Goal: Information Seeking & Learning: Learn about a topic

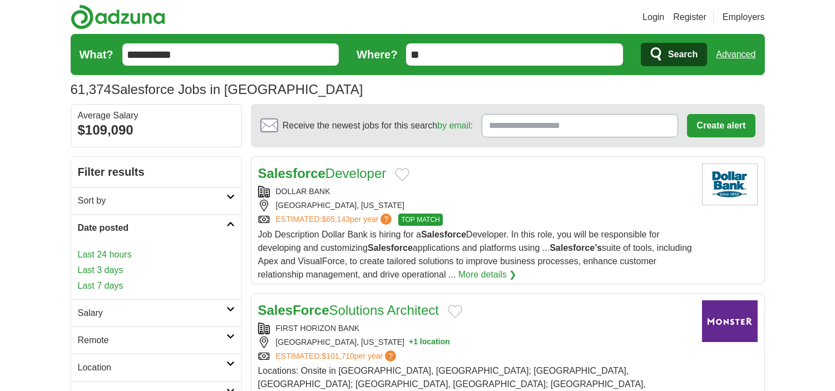
click at [154, 254] on link "Last 24 hours" at bounding box center [156, 254] width 157 height 13
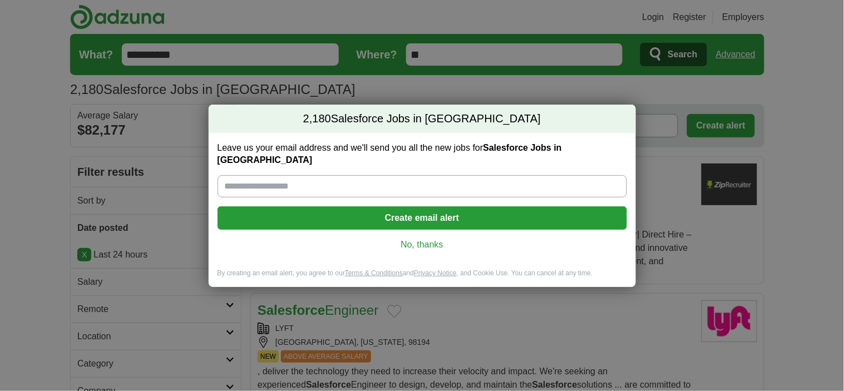
click at [431, 240] on link "No, thanks" at bounding box center [422, 245] width 392 height 12
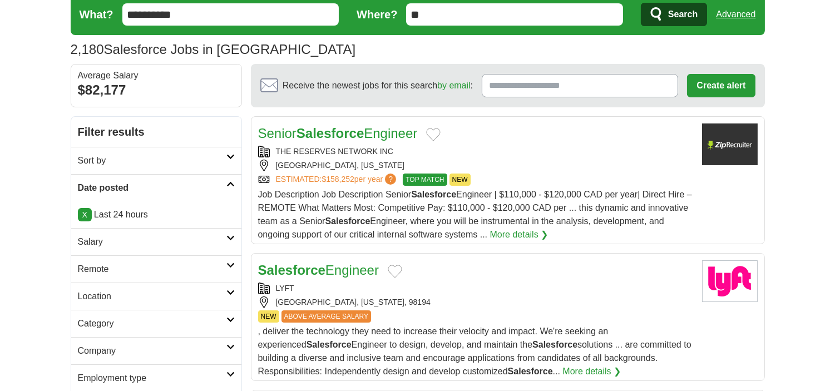
scroll to position [62, 0]
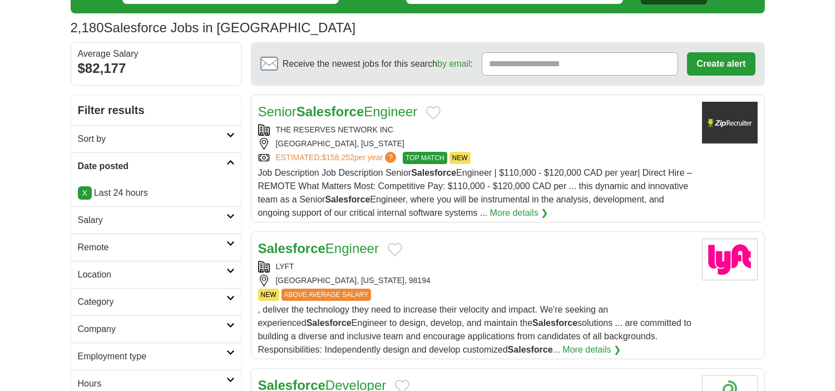
click at [116, 244] on h2 "Remote" at bounding box center [152, 247] width 149 height 13
click at [112, 271] on link "Remote jobs" at bounding box center [103, 273] width 50 height 9
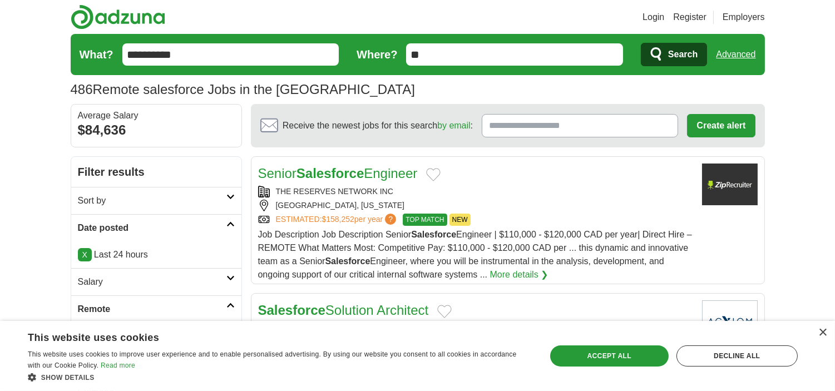
click at [354, 170] on strong "Salesforce" at bounding box center [330, 173] width 67 height 15
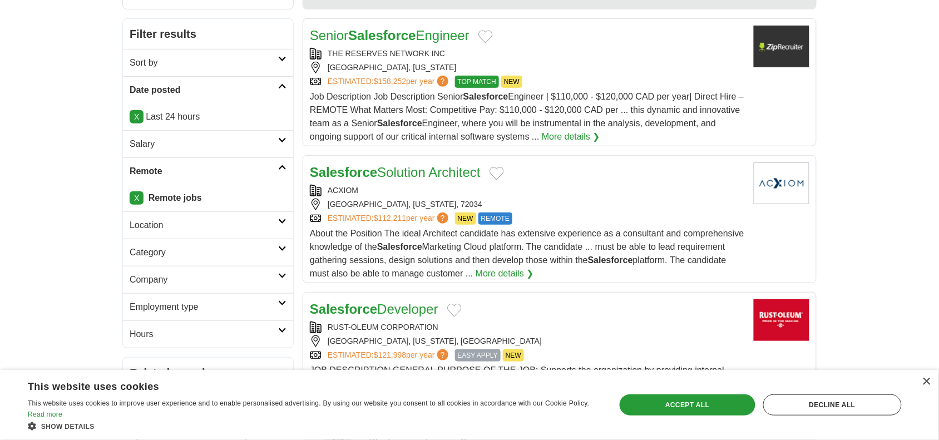
scroll to position [139, 0]
click at [459, 184] on div "ACXIOM" at bounding box center [527, 190] width 435 height 12
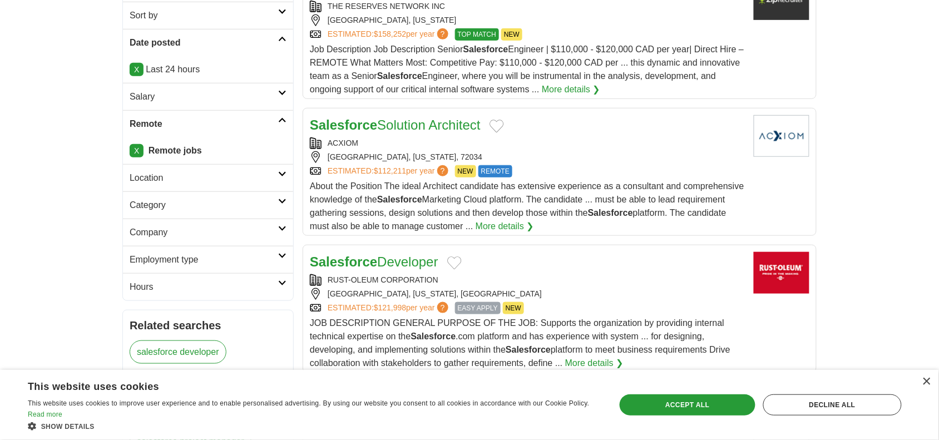
scroll to position [278, 0]
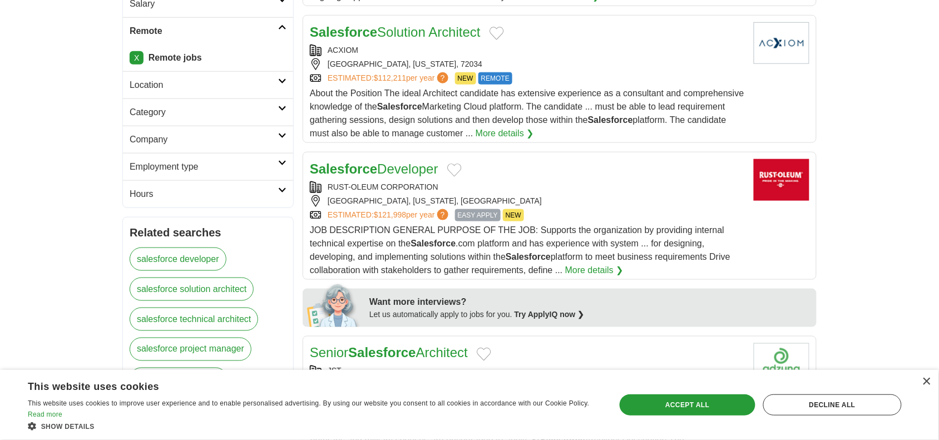
click at [449, 193] on div "RUST-OLEUM CORPORATION" at bounding box center [527, 187] width 435 height 12
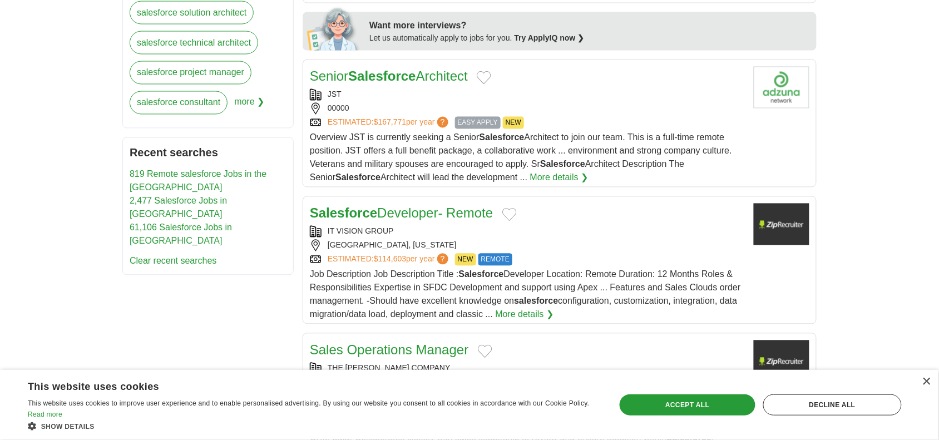
scroll to position [556, 0]
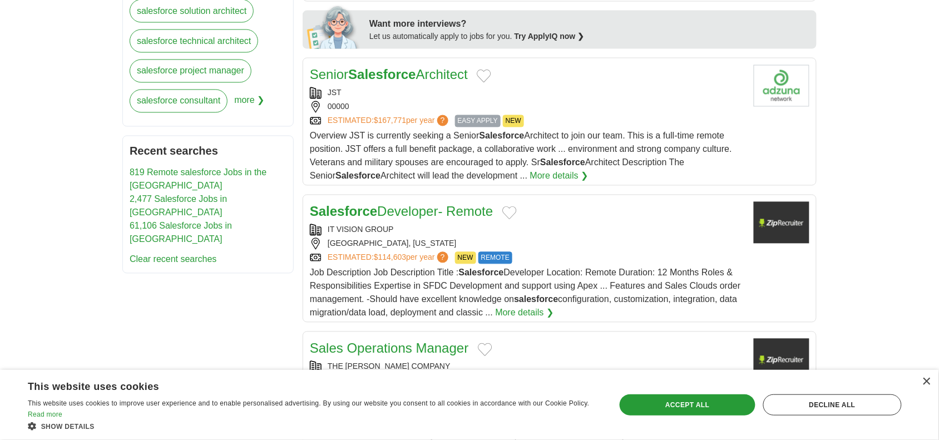
click at [428, 146] on span "Overview JST is currently seeking a Senior Salesforce Architect to join our tea…" at bounding box center [521, 156] width 422 height 50
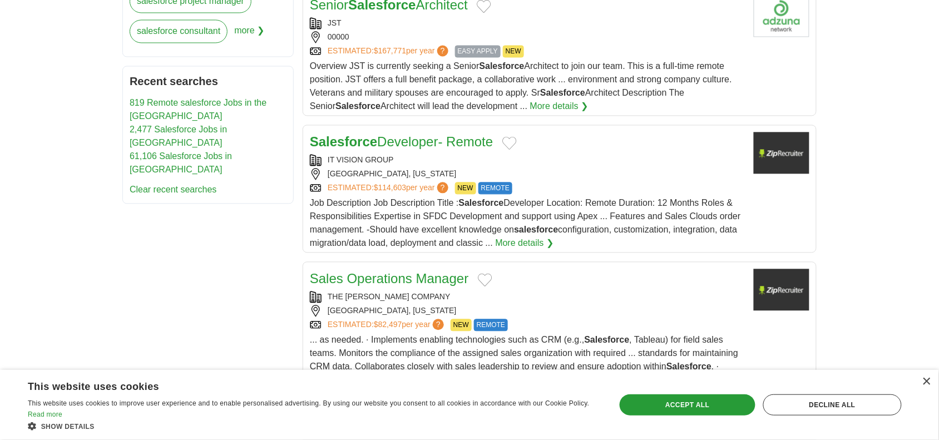
click at [449, 174] on div "[GEOGRAPHIC_DATA], [US_STATE]" at bounding box center [527, 175] width 435 height 12
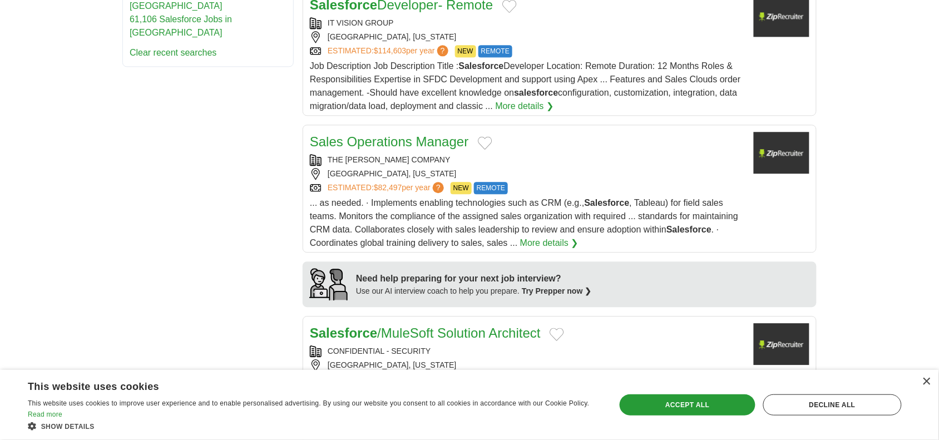
scroll to position [765, 0]
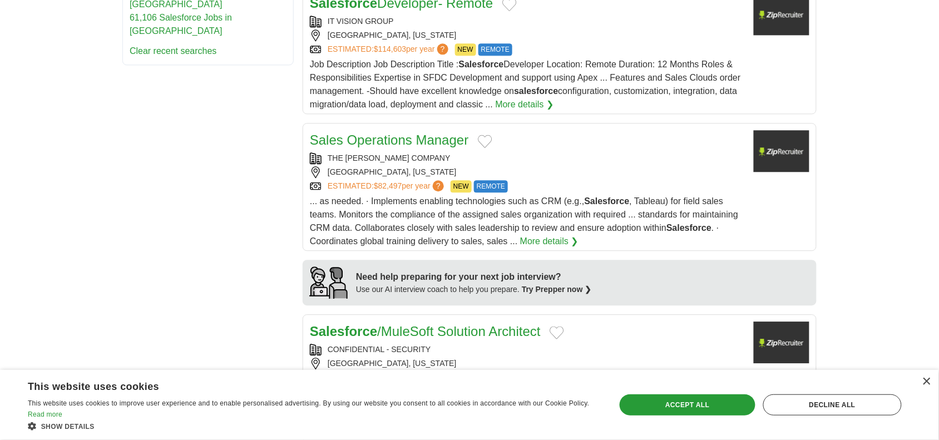
click at [449, 174] on div "[GEOGRAPHIC_DATA], [US_STATE]" at bounding box center [527, 172] width 435 height 12
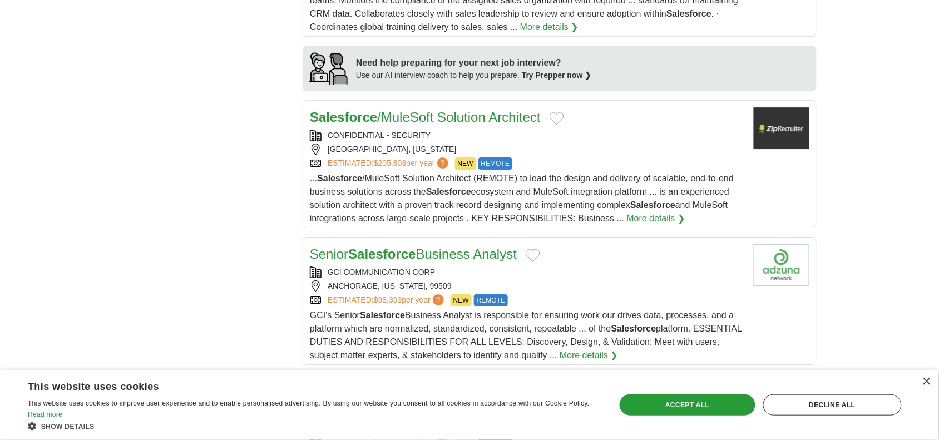
scroll to position [974, 0]
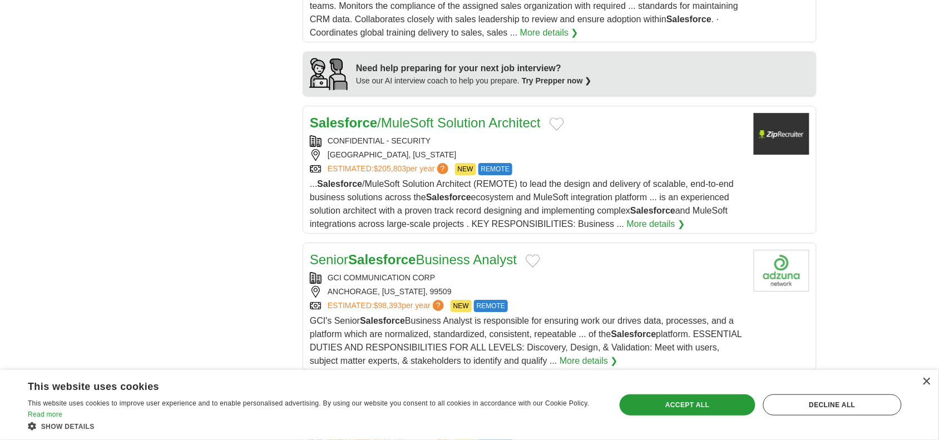
click at [508, 145] on div "CONFIDENTIAL - SECURITY" at bounding box center [527, 141] width 435 height 12
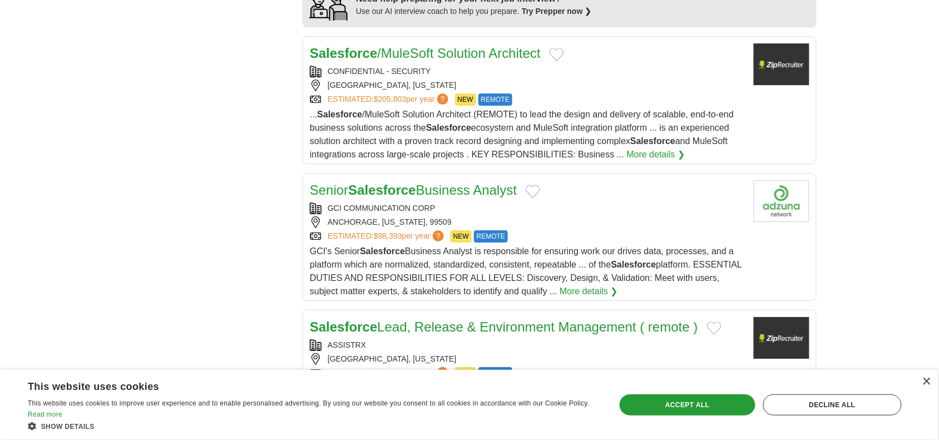
click at [481, 209] on div "GCI COMMUNICATION CORP" at bounding box center [527, 208] width 435 height 12
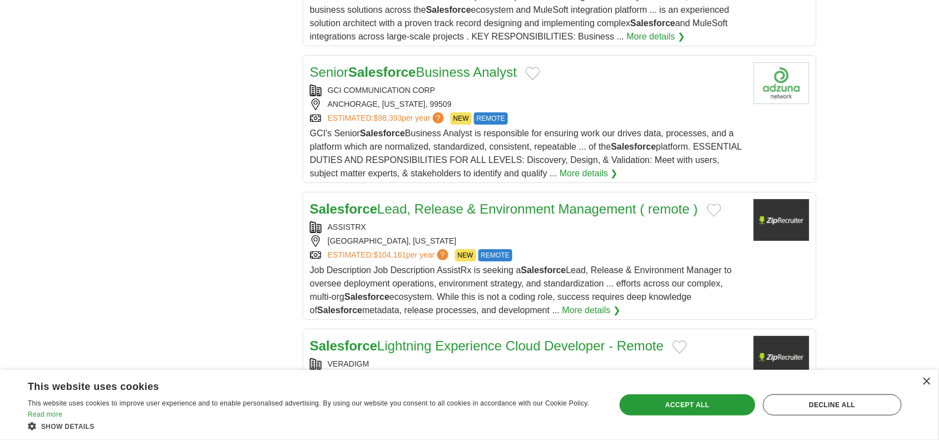
scroll to position [1182, 0]
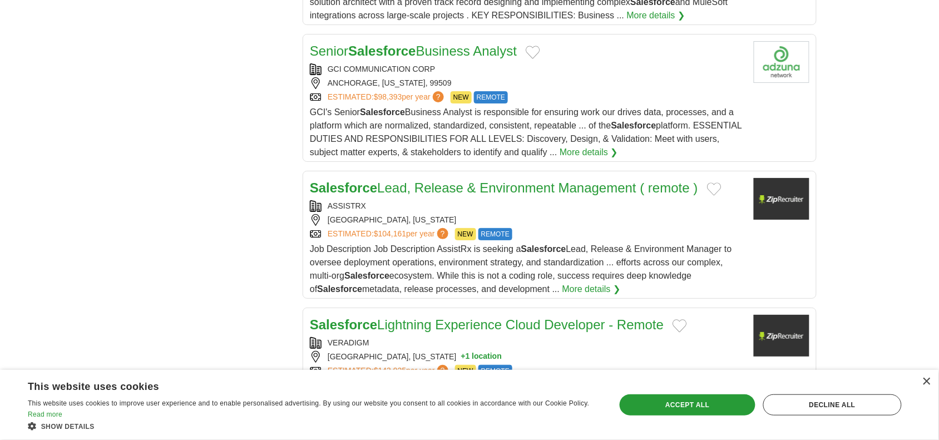
click at [530, 212] on div "ASSISTRX" at bounding box center [527, 206] width 435 height 12
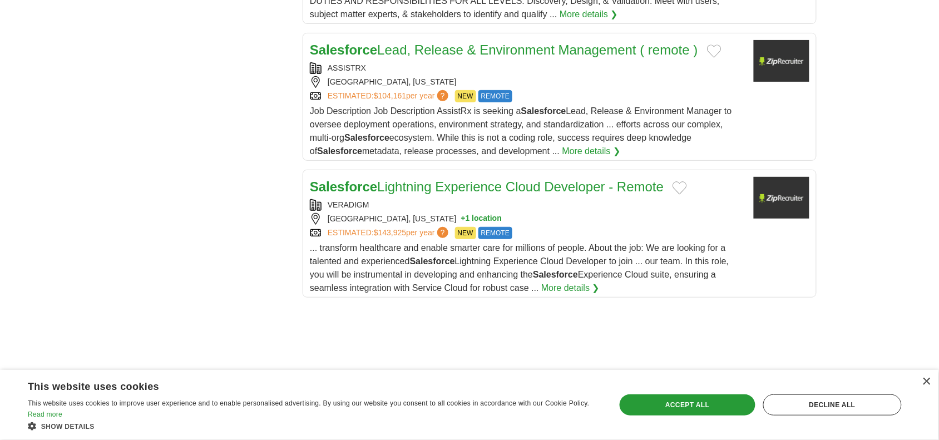
scroll to position [1321, 0]
click at [527, 224] on div "[GEOGRAPHIC_DATA], [US_STATE] + 1 location" at bounding box center [527, 218] width 435 height 12
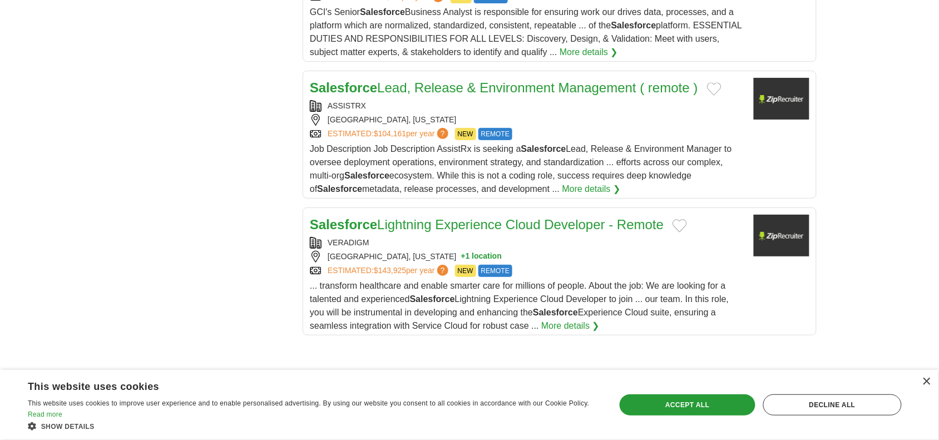
scroll to position [1252, 0]
